Goal: Check status: Check status

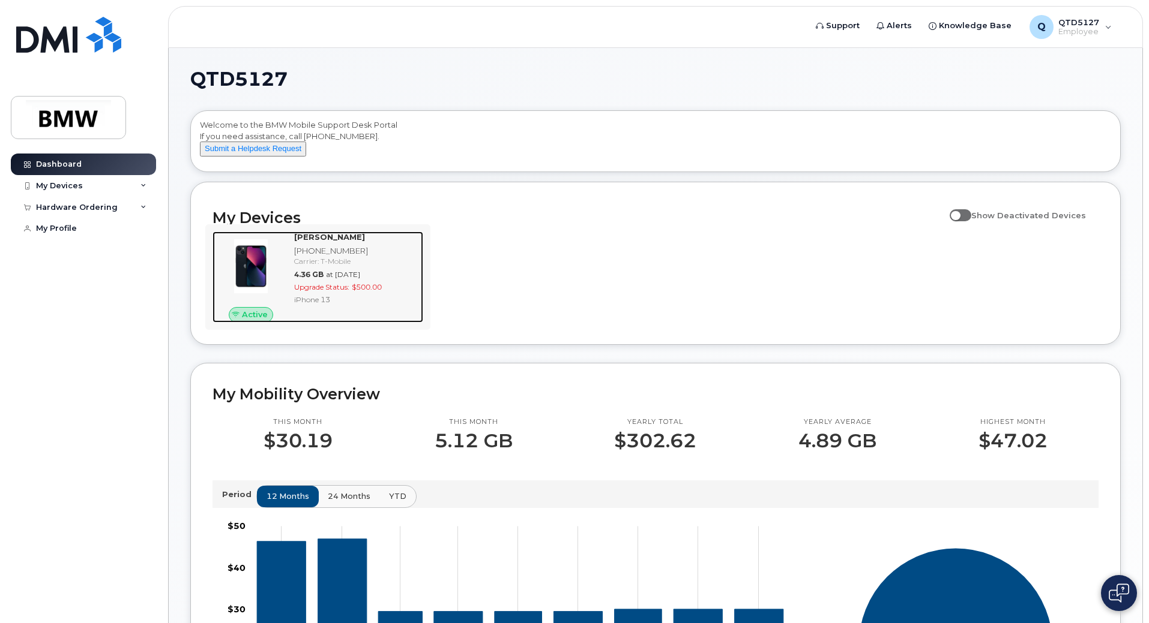
click at [308, 279] on span "4.36 GB" at bounding box center [308, 274] width 29 height 9
